Goal: Find specific page/section

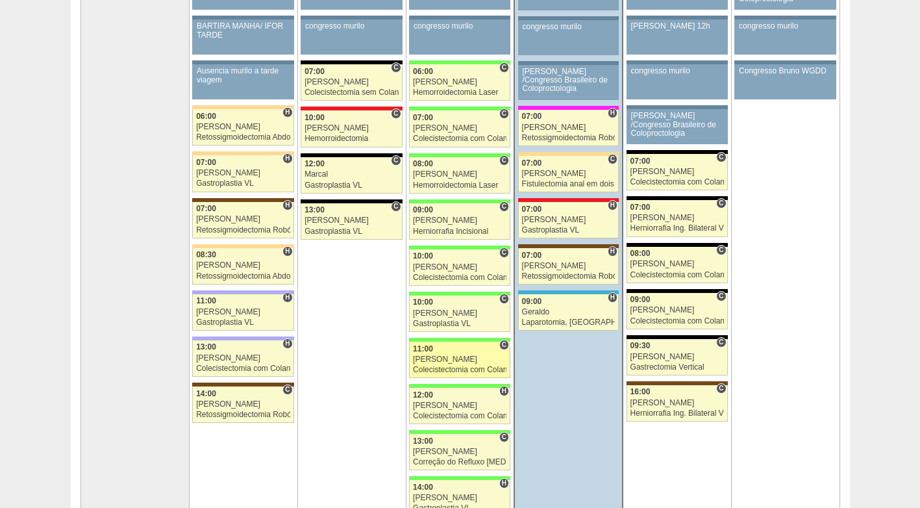
scroll to position [260, 0]
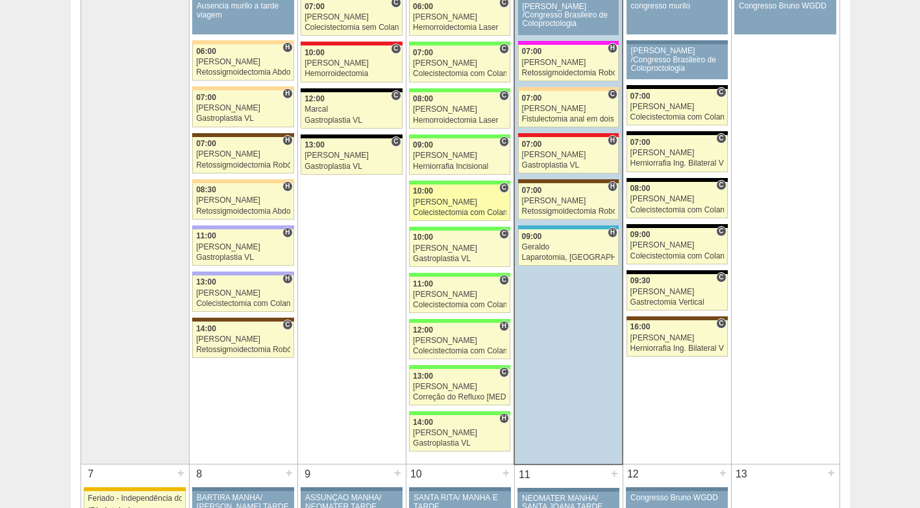
click at [452, 209] on div "Colecistectomia com Colangiografia VL" at bounding box center [459, 212] width 93 height 8
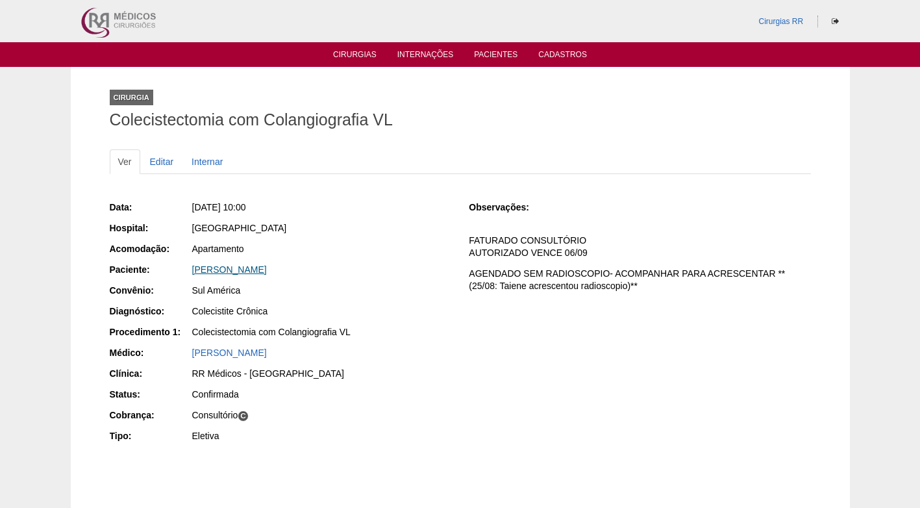
click at [241, 272] on link "Ana Esther Henriquez" at bounding box center [229, 269] width 75 height 10
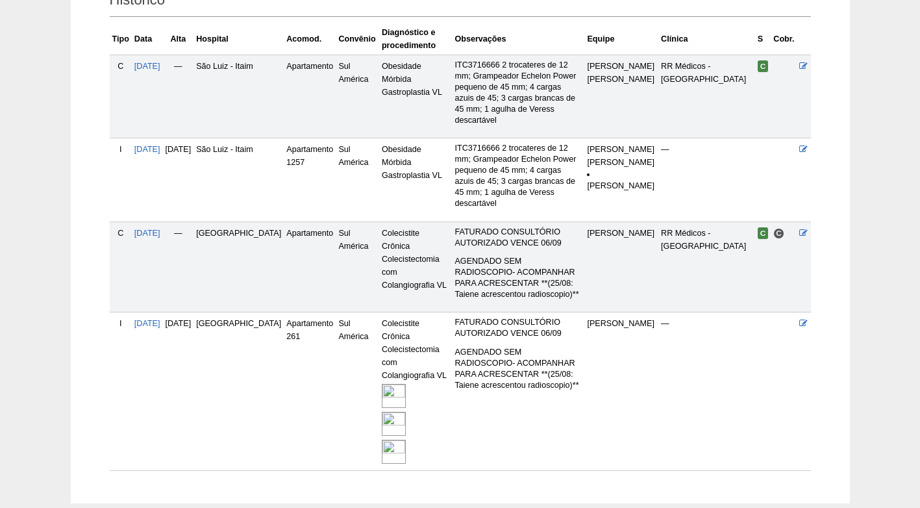
scroll to position [325, 0]
